Goal: Navigation & Orientation: Find specific page/section

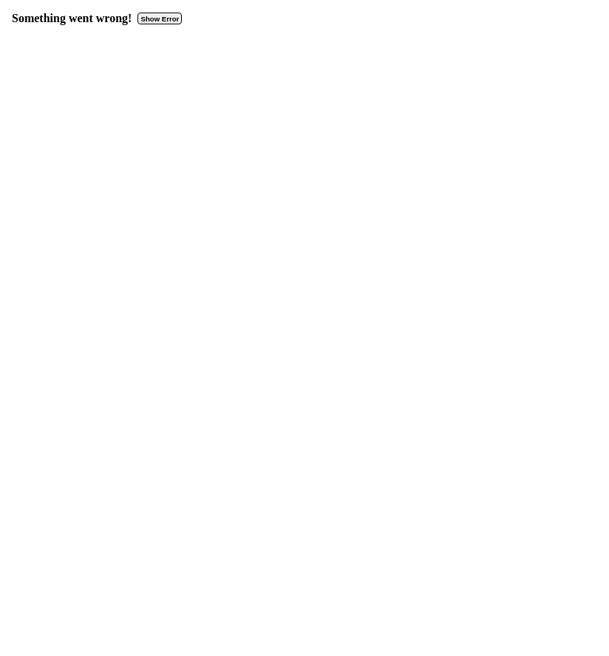
click at [163, 16] on button "Show Error" at bounding box center [159, 19] width 44 height 12
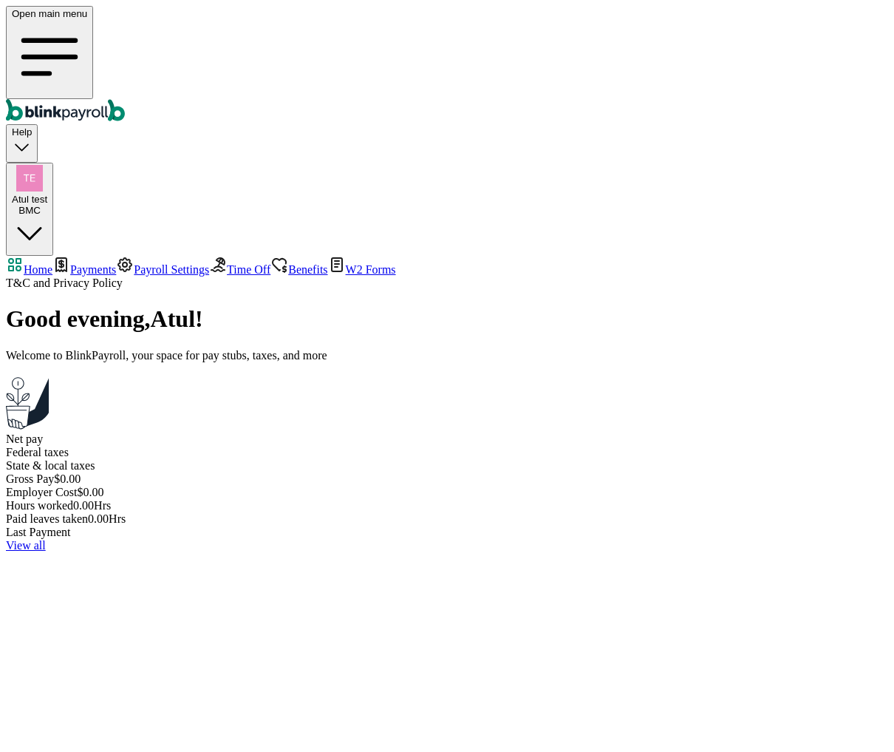
select select "2025"
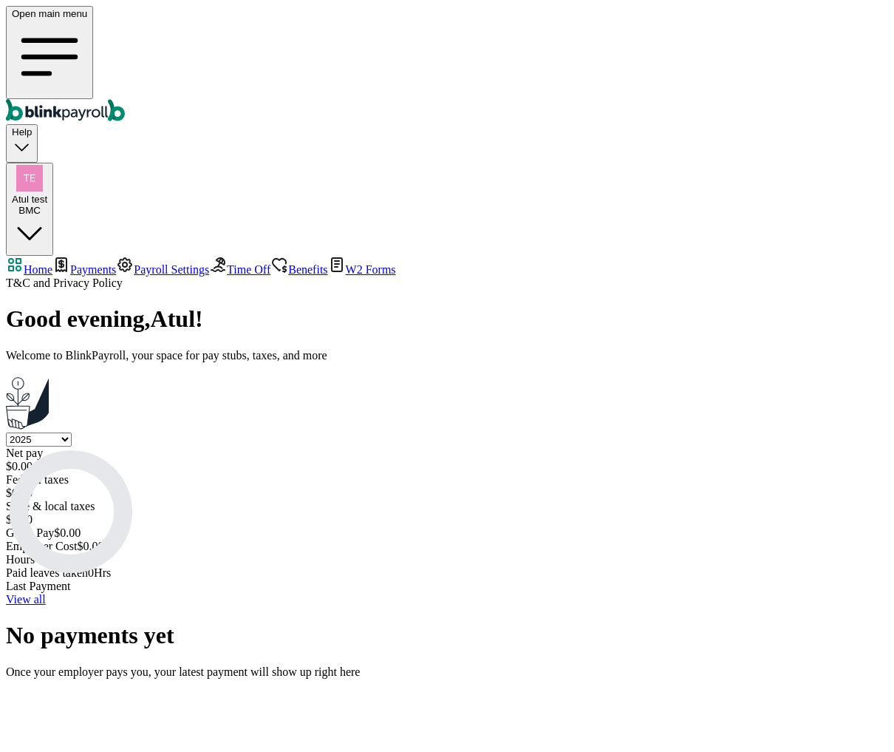
click at [134, 263] on span "Payroll Settings" at bounding box center [171, 269] width 75 height 13
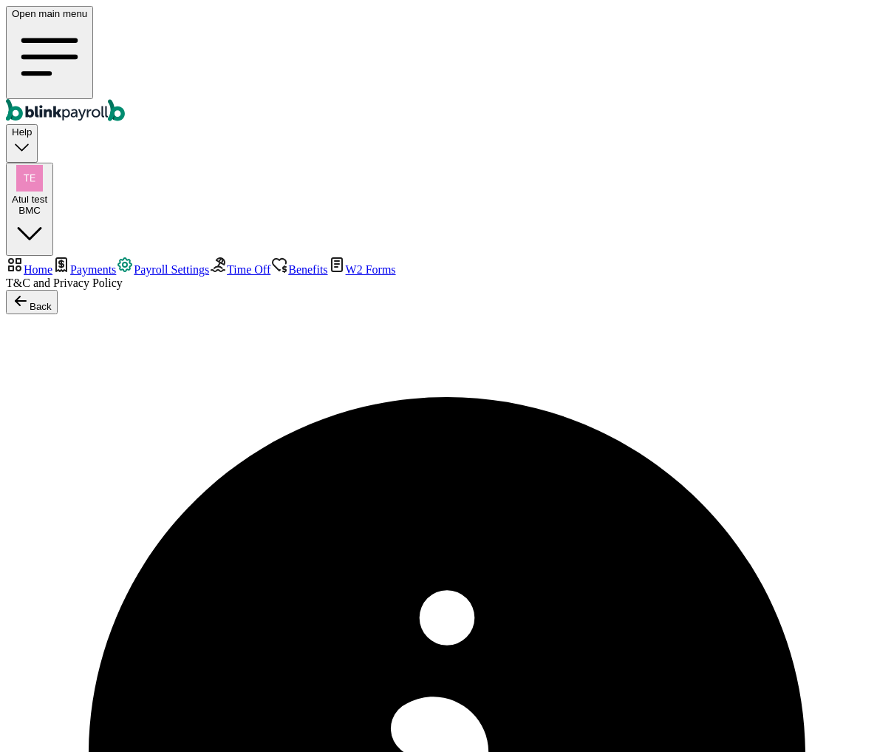
click at [111, 263] on span "Payments" at bounding box center [93, 269] width 46 height 13
click at [52, 263] on span "Home" at bounding box center [38, 269] width 29 height 13
select select "2025"
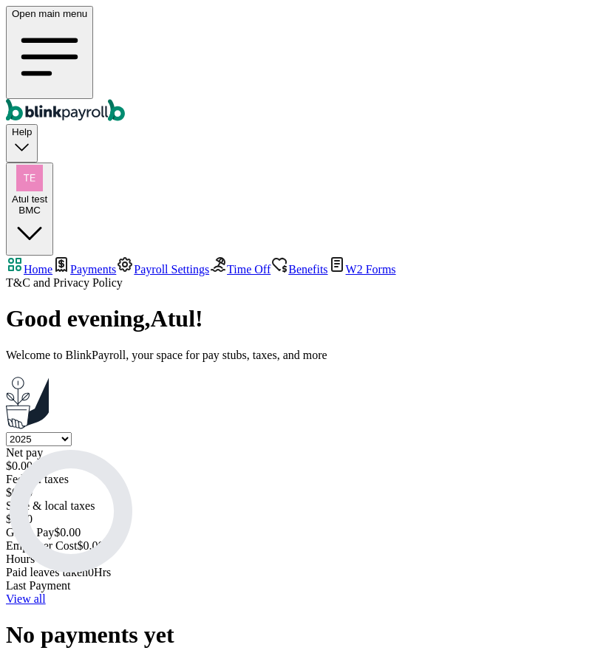
click at [47, 194] on span "Atul test" at bounding box center [29, 199] width 35 height 11
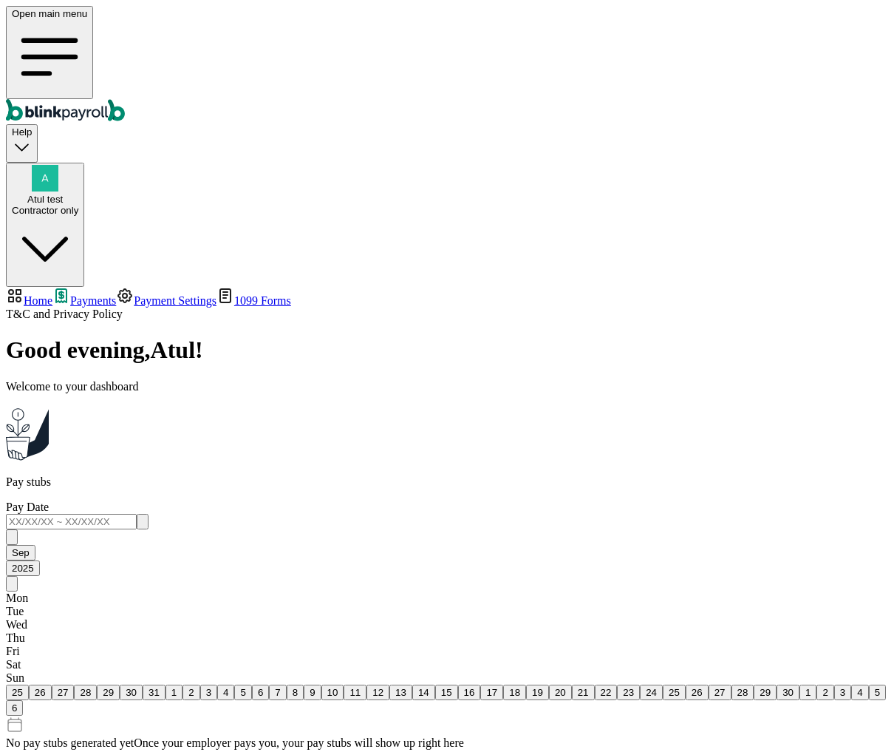
click at [52, 294] on span "Home" at bounding box center [38, 300] width 29 height 13
select select "2025"
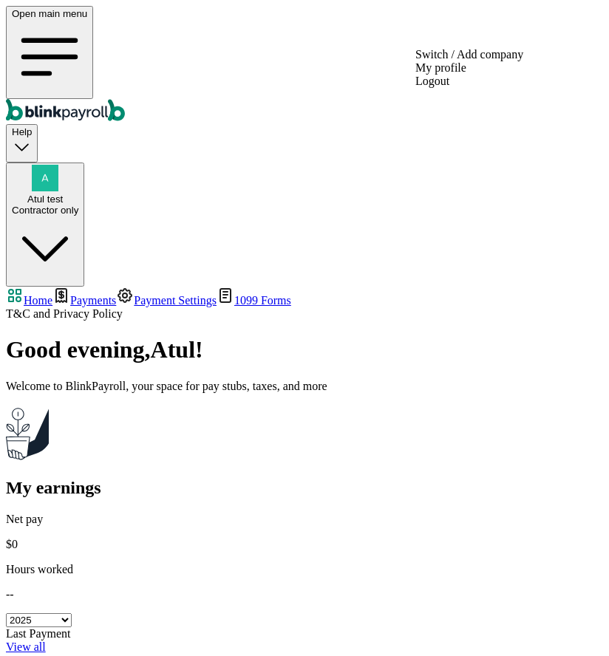
click at [63, 194] on span "Atul test" at bounding box center [44, 199] width 35 height 11
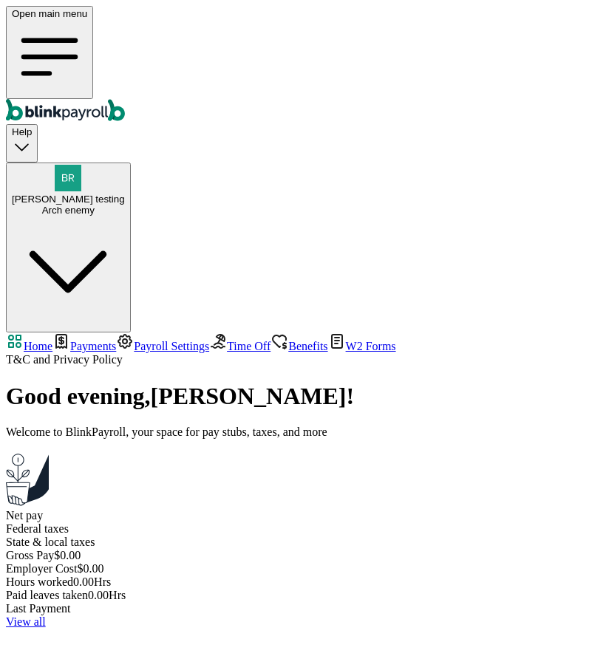
select select "2025"
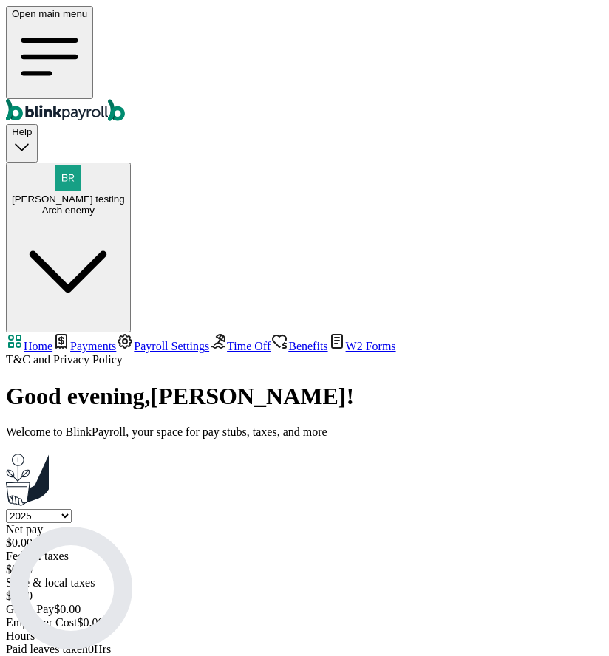
click at [125, 194] on span "Branko testing" at bounding box center [68, 199] width 113 height 11
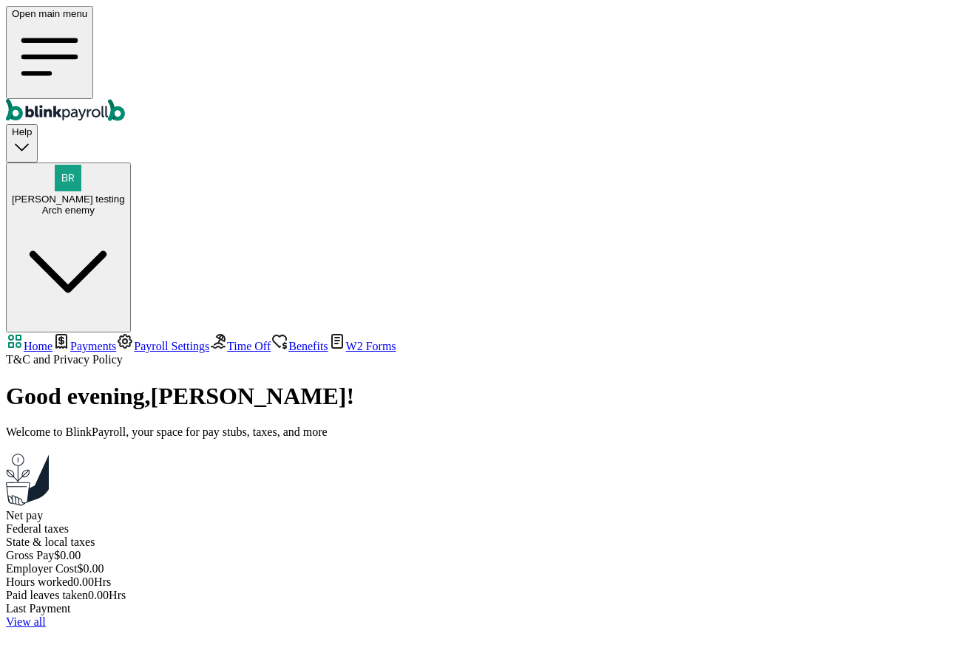
select select "2025"
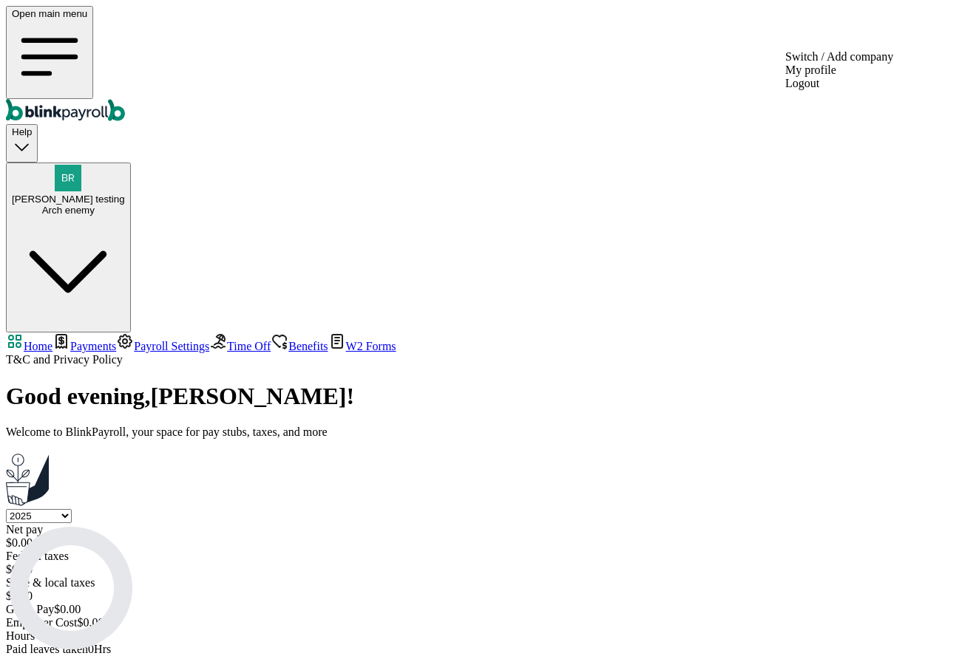
click at [125, 205] on div "Arch enemy" at bounding box center [68, 210] width 113 height 11
